Goal: Information Seeking & Learning: Learn about a topic

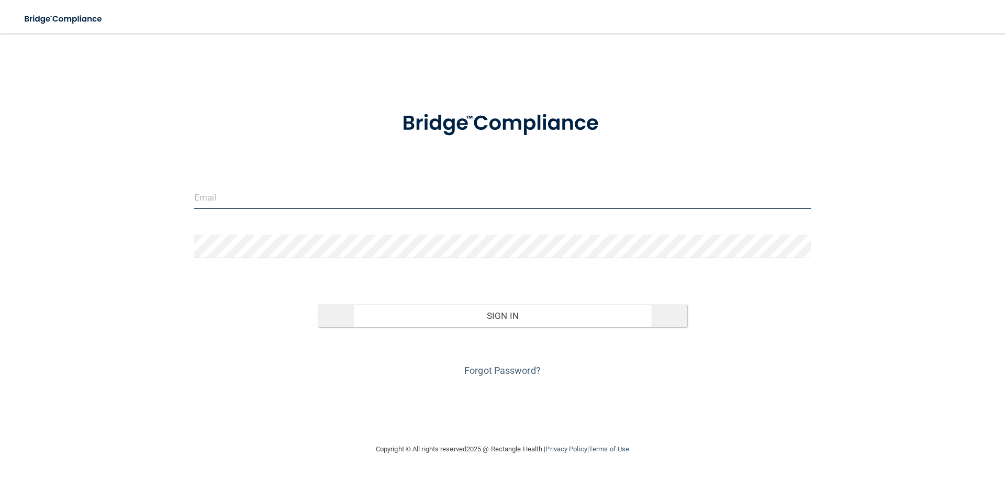
type input "[PERSON_NAME][EMAIL_ADDRESS][DOMAIN_NAME]"
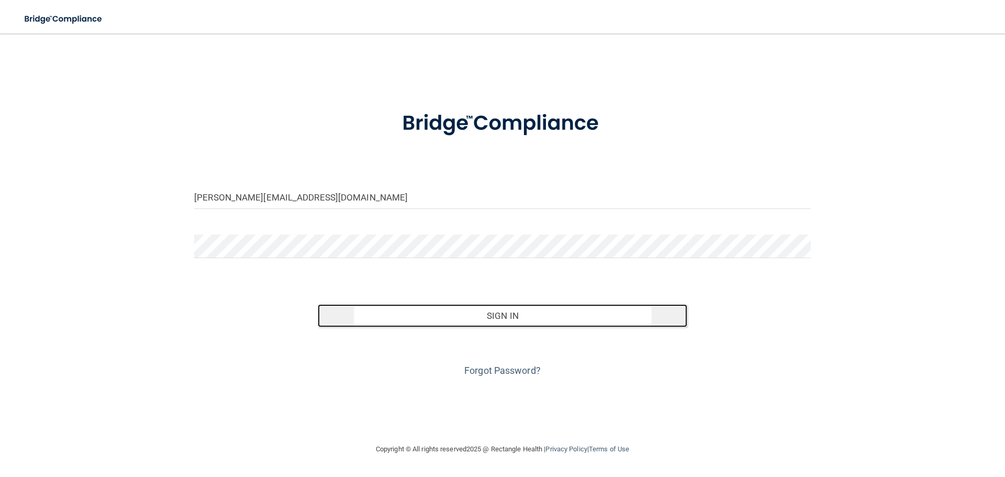
click at [520, 318] on button "Sign In" at bounding box center [503, 315] width 370 height 23
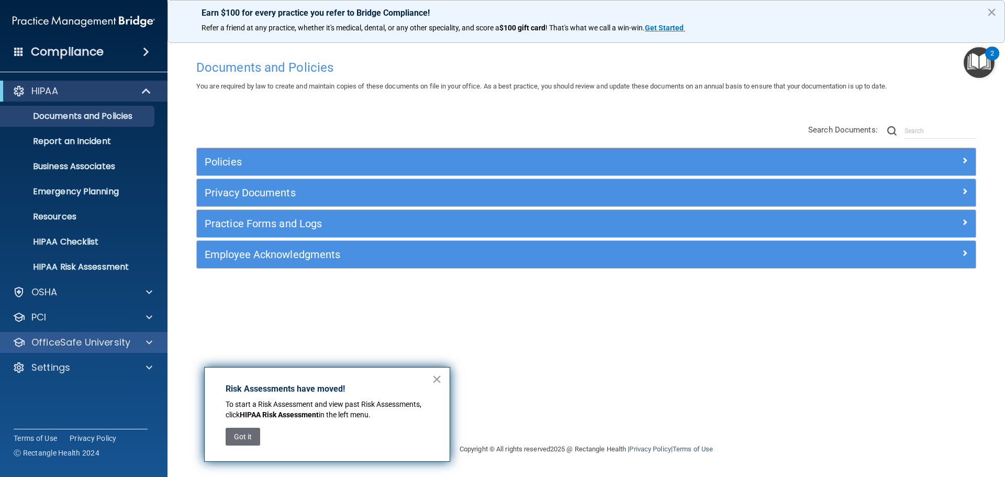
click at [62, 334] on div "OfficeSafe University" at bounding box center [84, 342] width 168 height 21
click at [148, 339] on span at bounding box center [149, 342] width 6 height 13
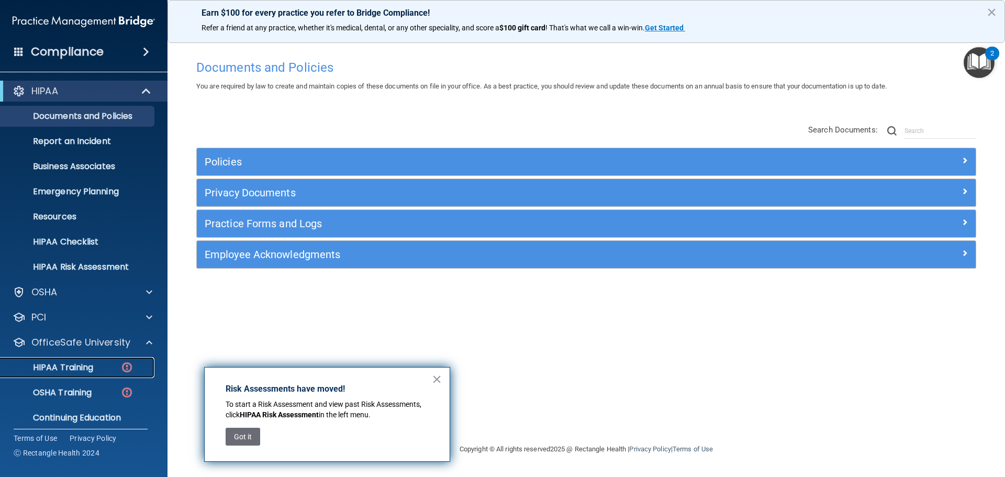
click at [81, 366] on p "HIPAA Training" at bounding box center [50, 367] width 86 height 10
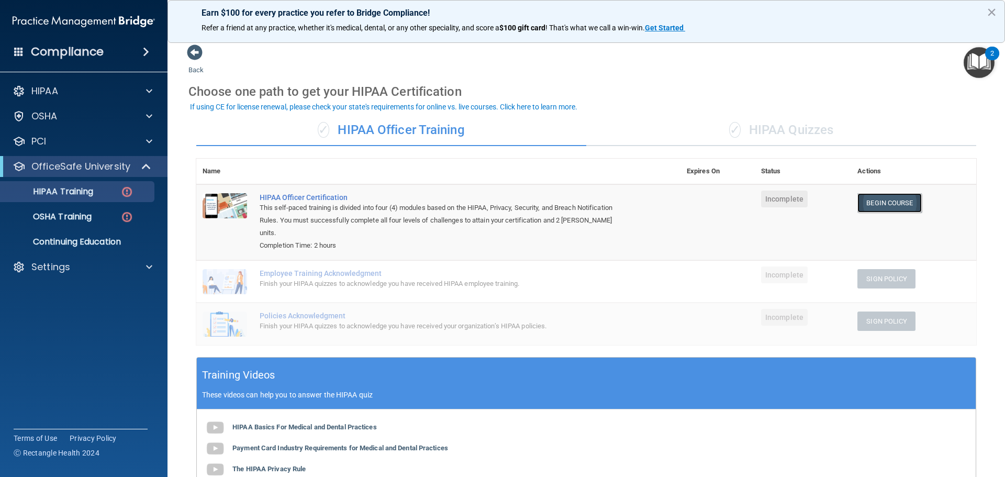
click at [901, 199] on link "Begin Course" at bounding box center [889, 202] width 64 height 19
